Goal: Task Accomplishment & Management: Complete application form

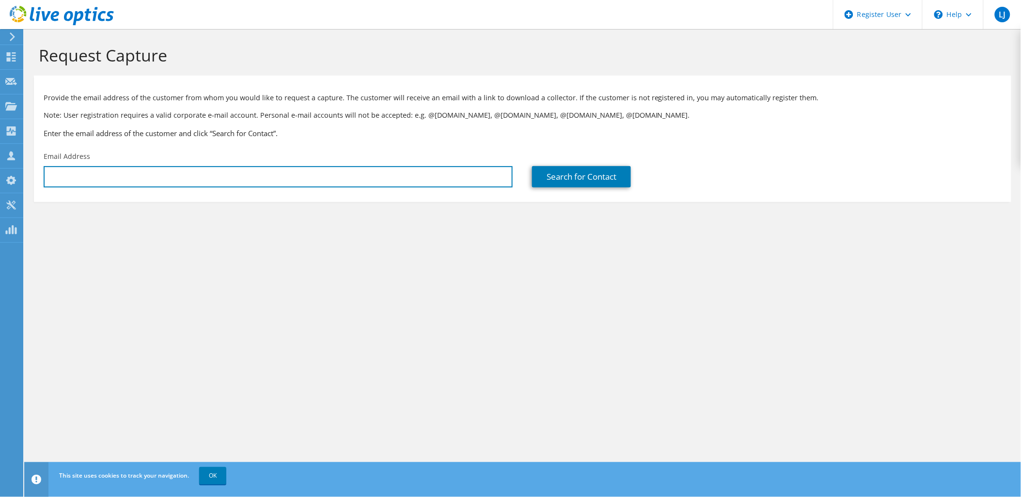
drag, startPoint x: 126, startPoint y: 175, endPoint x: 71, endPoint y: 117, distance: 79.5
click at [126, 175] on input "text" at bounding box center [278, 176] width 469 height 21
click at [317, 180] on input "text" at bounding box center [278, 176] width 469 height 21
paste input "priyanka.hemanth@isuzu.net.au"
type input "priyanka.hemanth@isuzu.net.au"
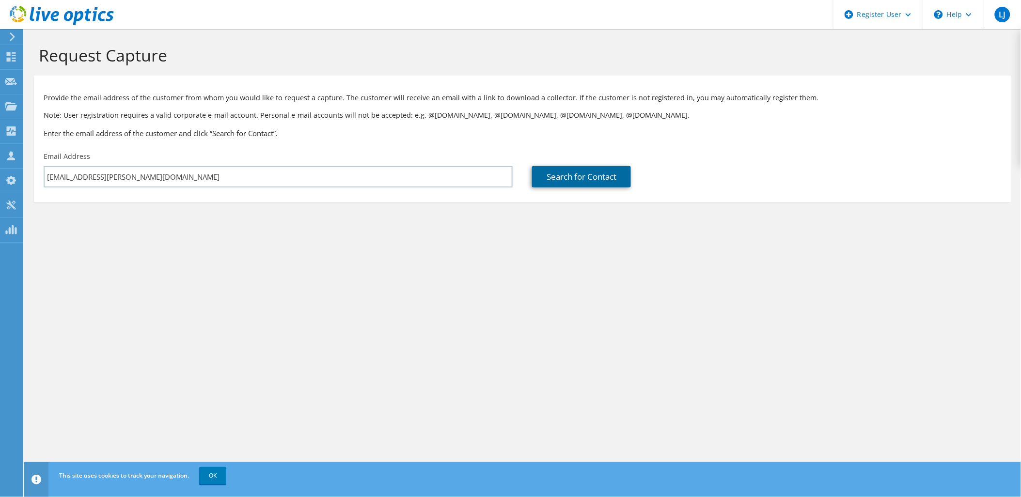
click at [550, 181] on link "Search for Contact" at bounding box center [581, 176] width 99 height 21
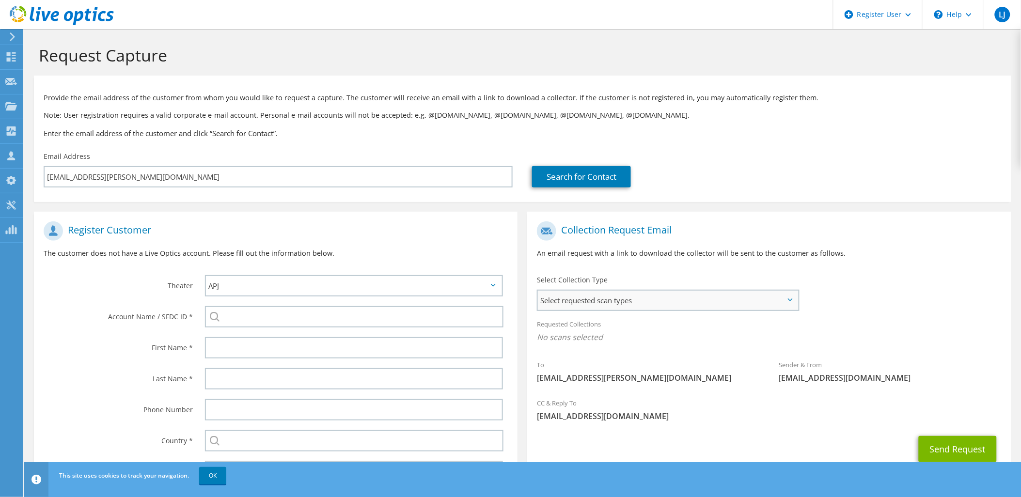
click at [738, 304] on span "Select requested scan types" at bounding box center [668, 300] width 260 height 19
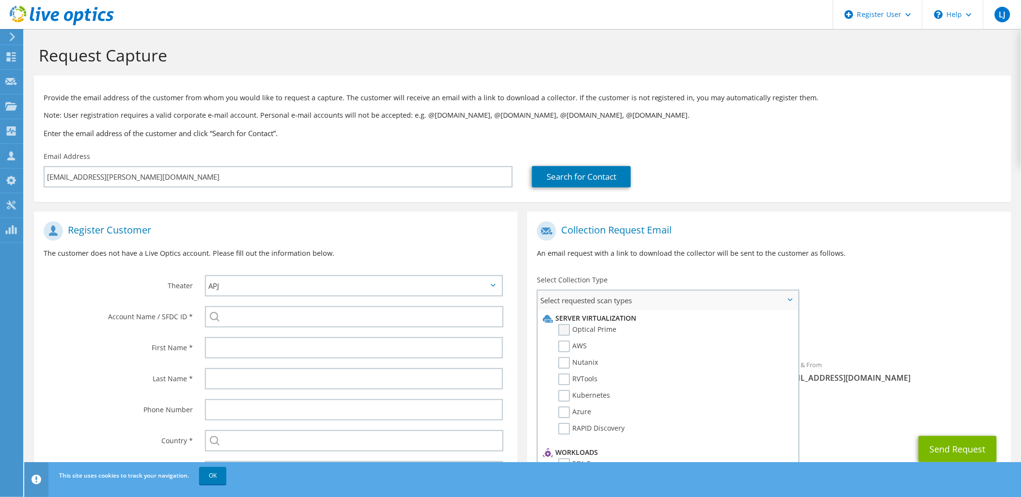
click at [564, 329] on label "Optical Prime" at bounding box center [587, 330] width 58 height 12
click at [0, 0] on input "Optical Prime" at bounding box center [0, 0] width 0 height 0
click at [767, 218] on div "Collection Request Email An email request with a link to download the collector…" at bounding box center [768, 244] width 483 height 54
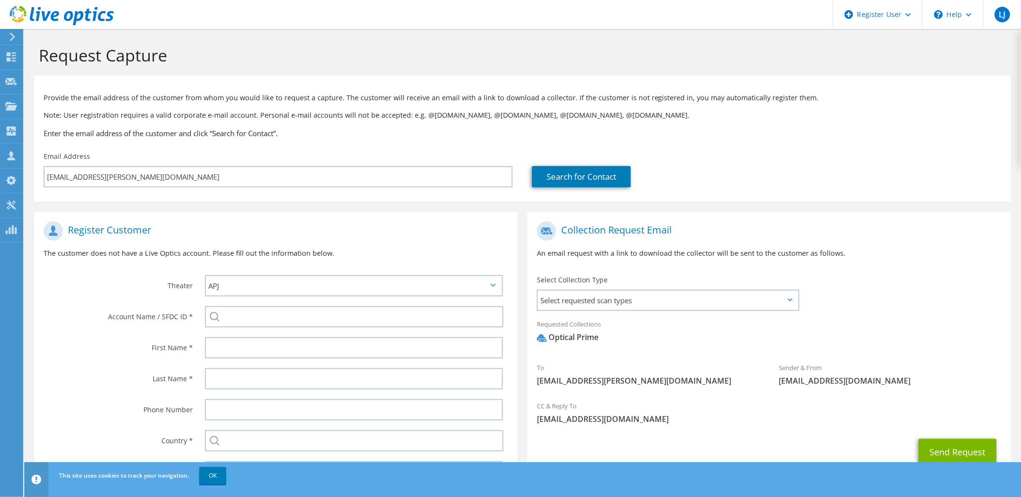
scroll to position [47, 0]
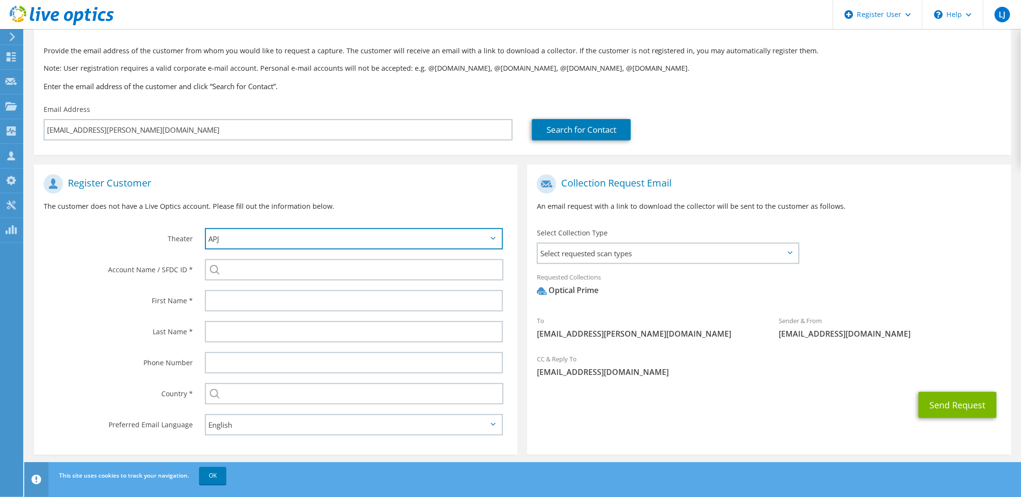
click at [274, 236] on select "APJ EMEA NA/LATAM" at bounding box center [354, 238] width 298 height 21
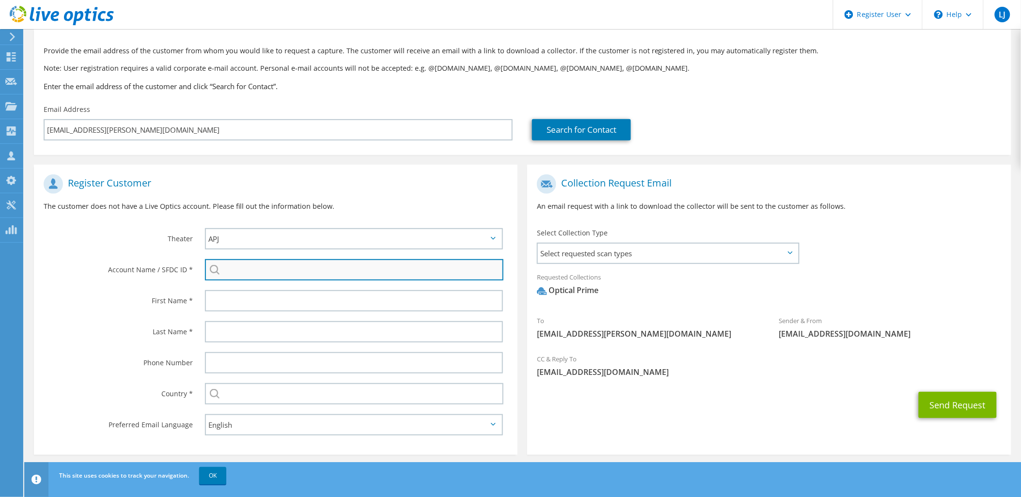
click at [255, 266] on input "search" at bounding box center [354, 269] width 299 height 21
paste input "2427994148"
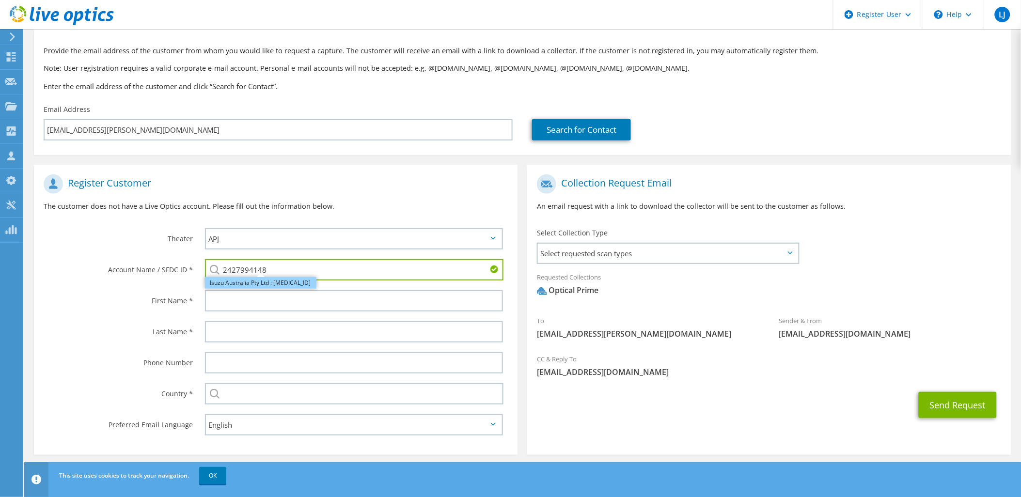
click at [272, 284] on li "Isuzu Australia Pty Ltd : 2427994148" at bounding box center [260, 283] width 111 height 12
type input "Isuzu Australia Pty Ltd : 2427994148"
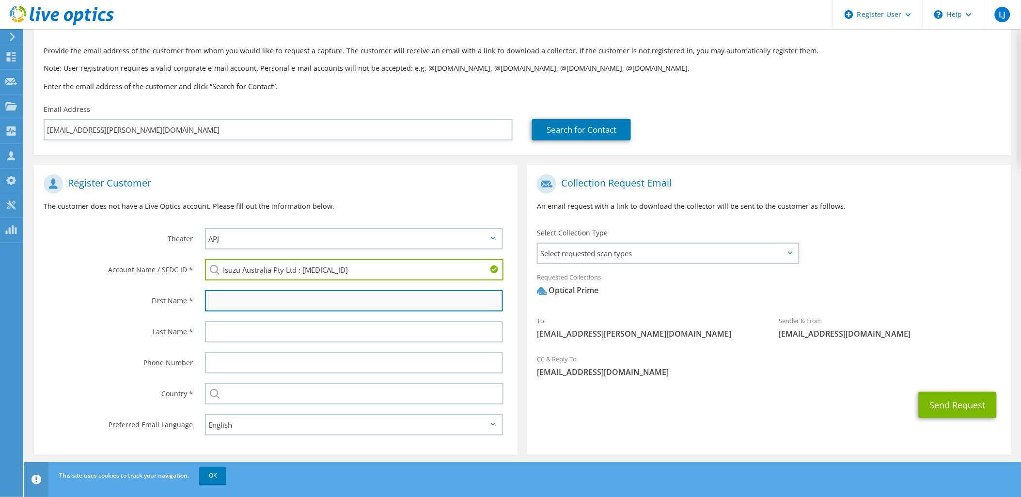
click at [256, 299] on input "text" at bounding box center [354, 300] width 298 height 21
click at [129, 272] on label "Account Name / SFDC ID *" at bounding box center [118, 266] width 149 height 15
click at [223, 303] on input "text" at bounding box center [354, 300] width 298 height 21
click at [214, 293] on input "text" at bounding box center [354, 300] width 298 height 21
type input "Priyanka"
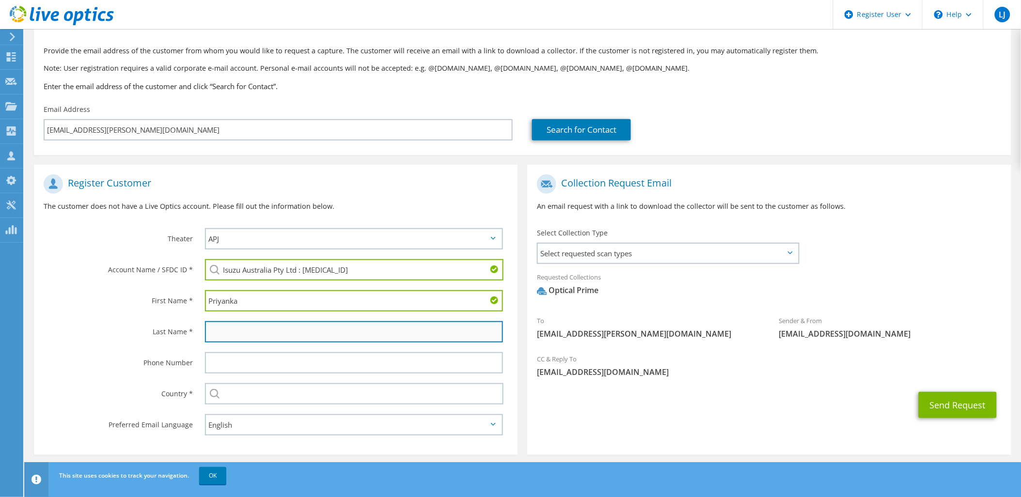
click at [246, 325] on input "text" at bounding box center [354, 331] width 298 height 21
type input "Hemanth"
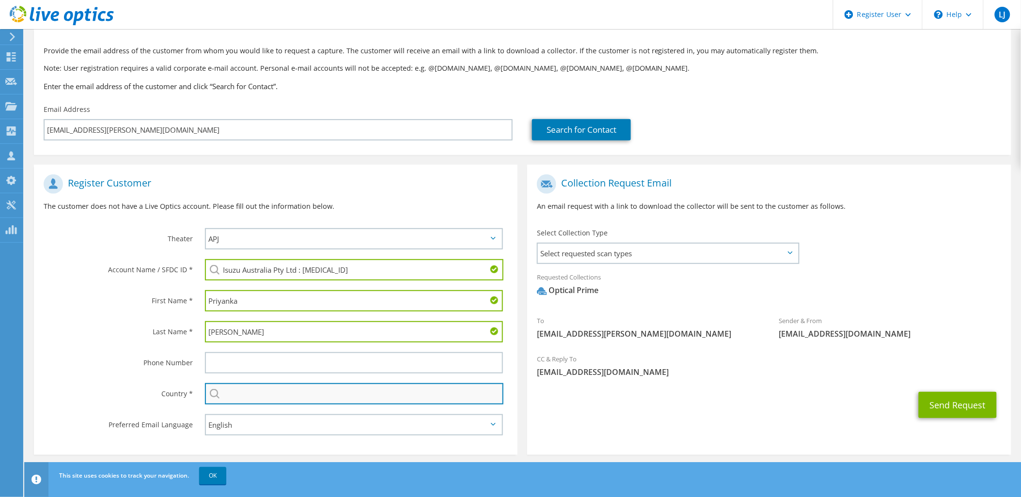
click at [235, 391] on input "text" at bounding box center [354, 393] width 299 height 21
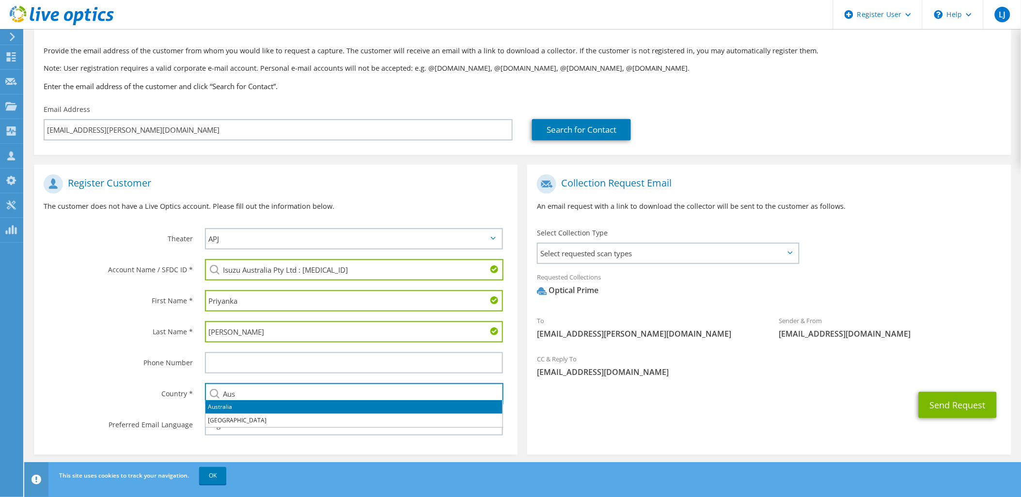
drag, startPoint x: 272, startPoint y: 405, endPoint x: 276, endPoint y: 414, distance: 9.7
click at [272, 405] on li "Australia" at bounding box center [353, 407] width 297 height 14
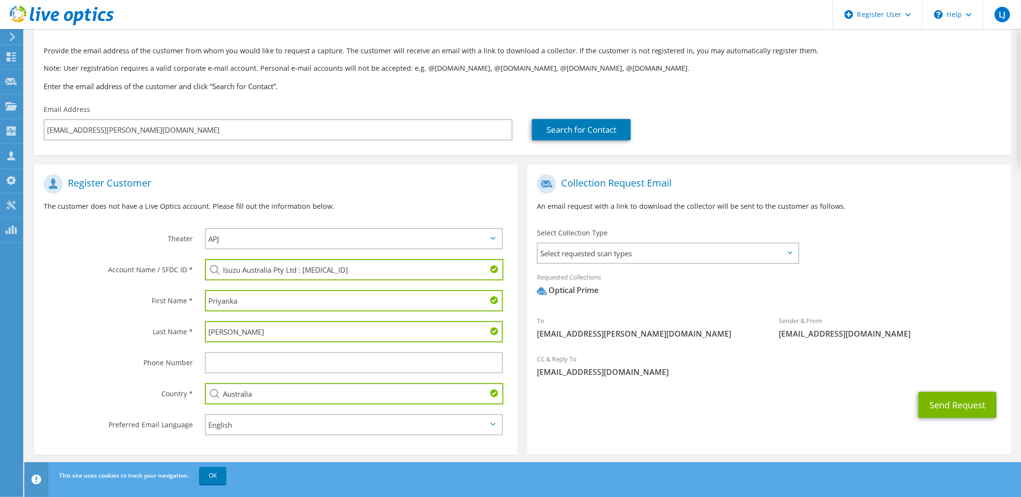
type input "Australia"
click at [115, 340] on div "Last Name *" at bounding box center [114, 331] width 161 height 30
click at [676, 245] on span "Select requested scan types" at bounding box center [668, 253] width 260 height 19
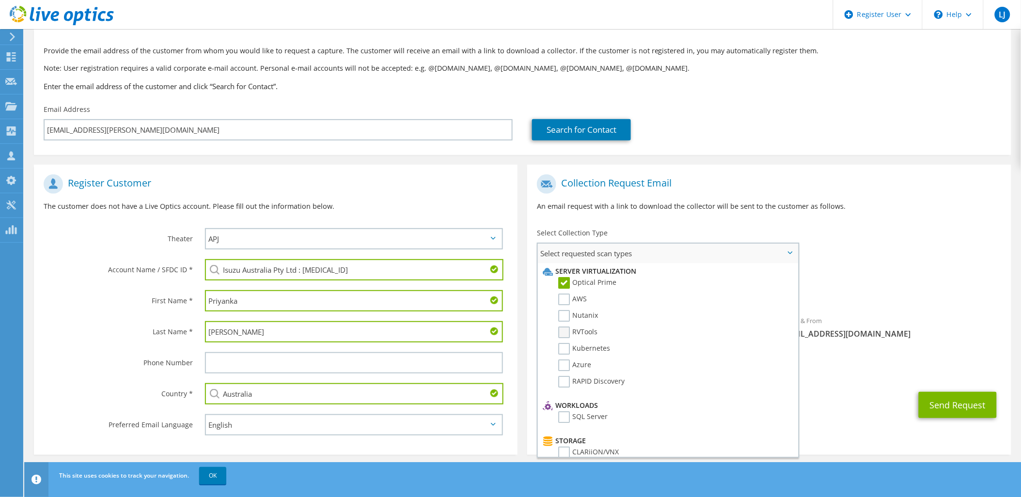
click at [559, 326] on label "RVTools" at bounding box center [577, 332] width 39 height 12
click at [0, 0] on input "RVTools" at bounding box center [0, 0] width 0 height 0
click at [565, 326] on label "RVTools" at bounding box center [577, 332] width 39 height 12
click at [0, 0] on input "RVTools" at bounding box center [0, 0] width 0 height 0
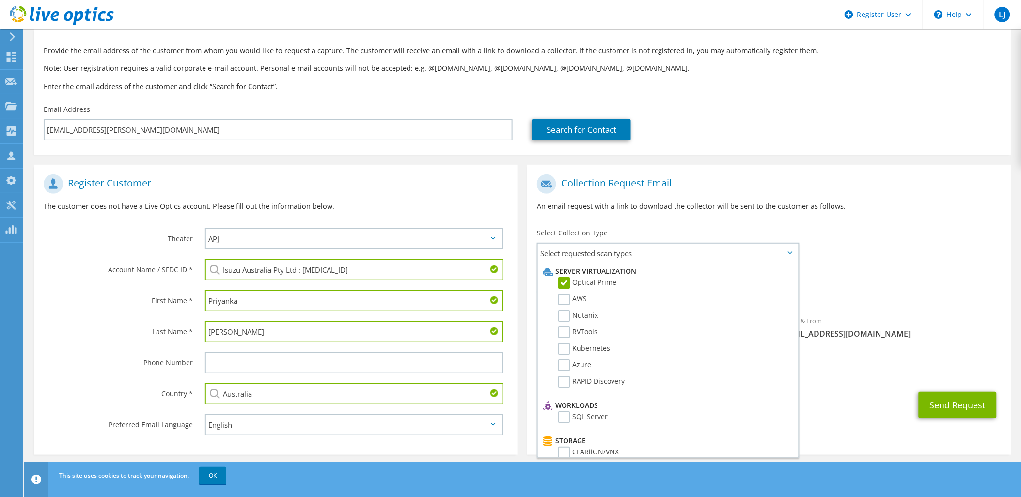
click at [866, 299] on span "Optical Prime" at bounding box center [769, 293] width 464 height 16
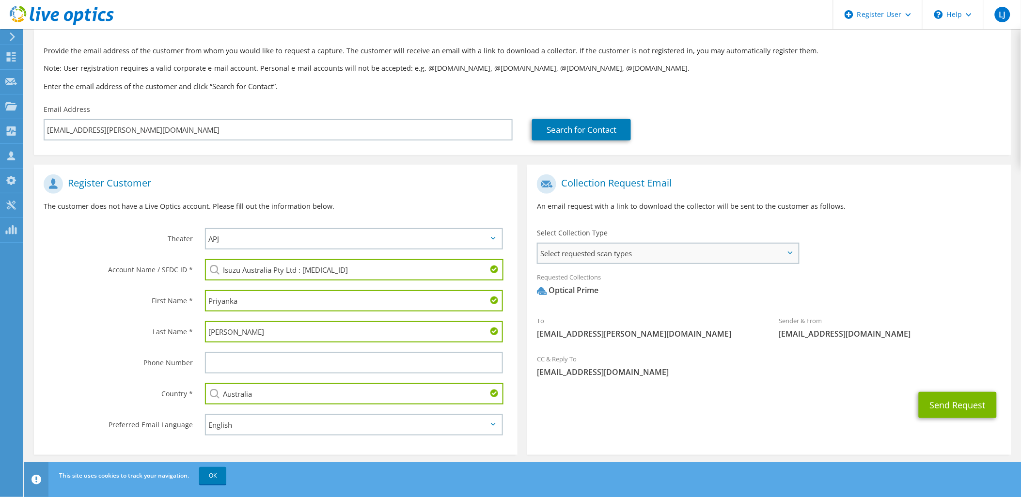
click at [599, 257] on span "Select requested scan types" at bounding box center [668, 253] width 260 height 19
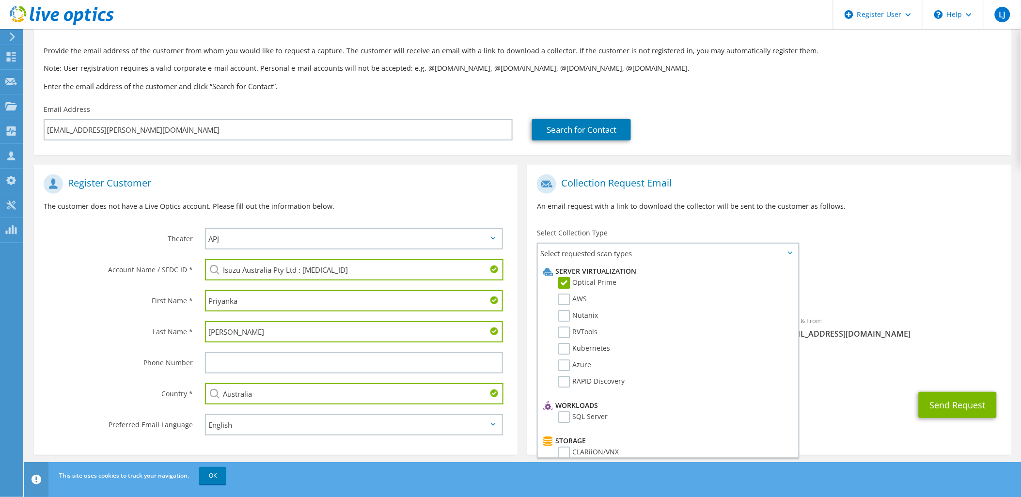
click at [936, 235] on div "To priyanka.hemanth@isuzu.net.au Sender & From liveoptics@liveoptics.com" at bounding box center [768, 259] width 483 height 179
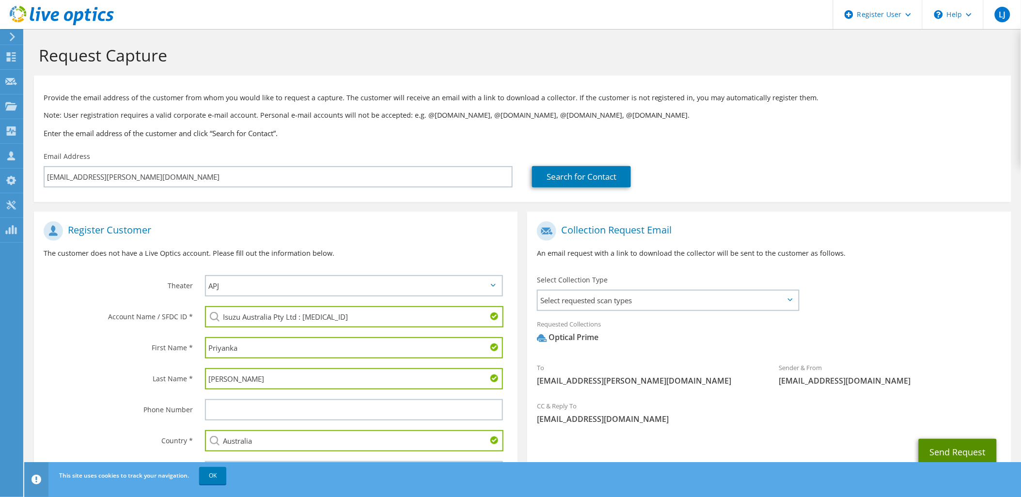
click at [946, 448] on button "Send Request" at bounding box center [957, 452] width 78 height 26
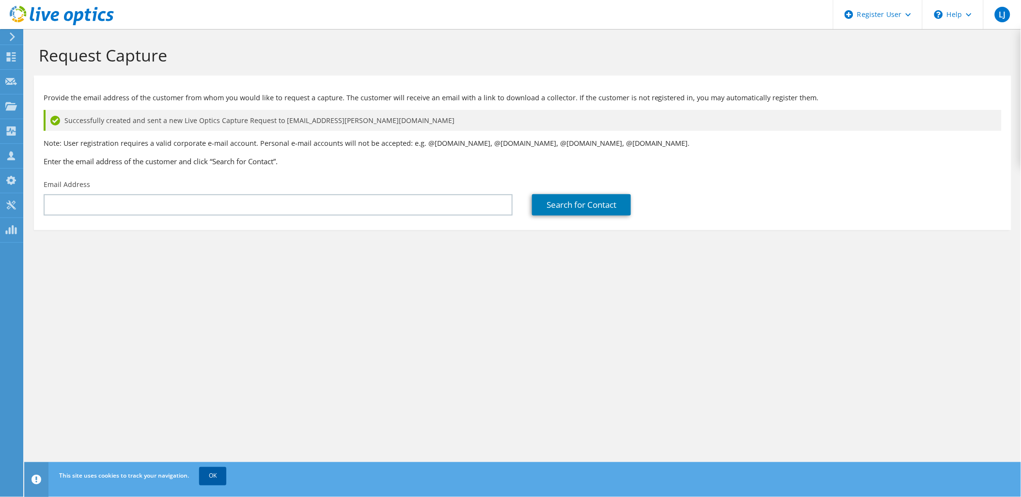
click at [215, 475] on link "OK" at bounding box center [212, 475] width 27 height 17
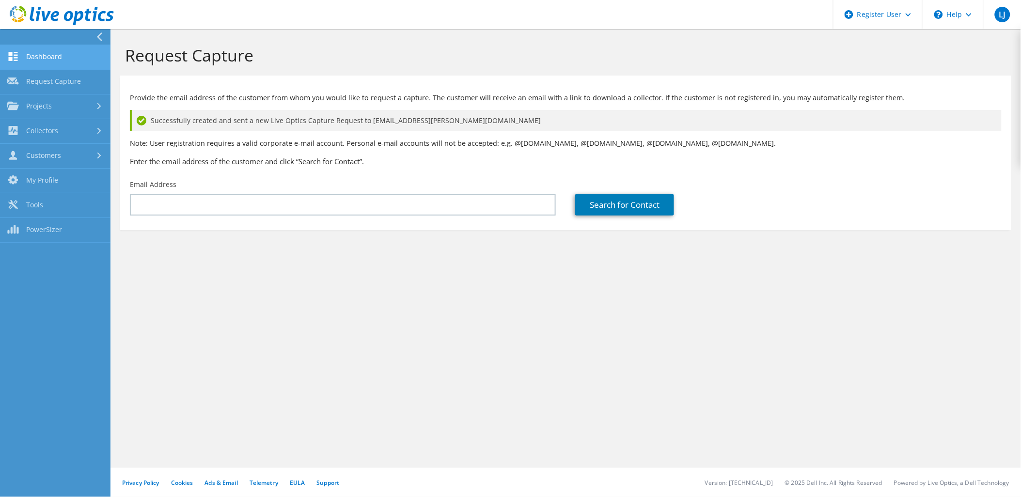
click at [20, 61] on link "Dashboard" at bounding box center [55, 57] width 110 height 25
